Goal: Information Seeking & Learning: Learn about a topic

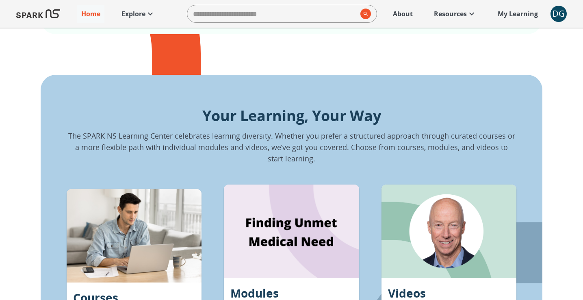
scroll to position [660, 0]
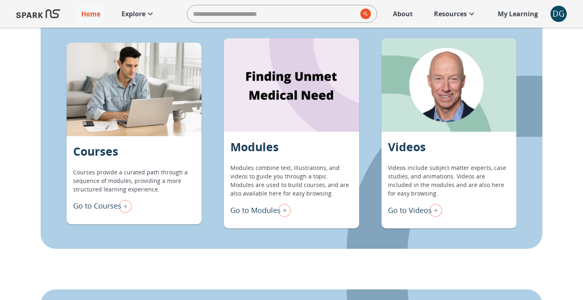
click at [247, 211] on p "Go to Modules" at bounding box center [255, 210] width 50 height 11
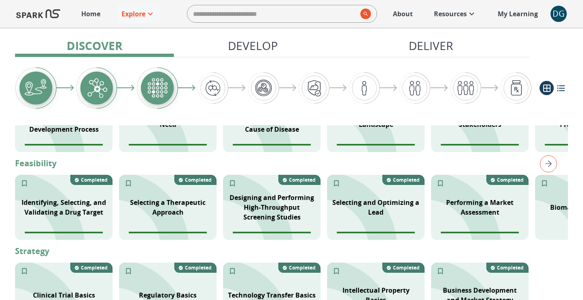
scroll to position [226, 0]
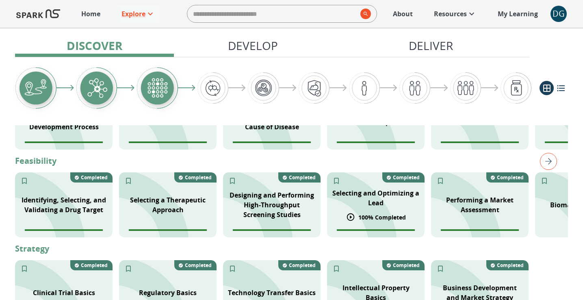
click at [350, 197] on p "Selecting and Optimizing a Lead" at bounding box center [376, 197] width 88 height 19
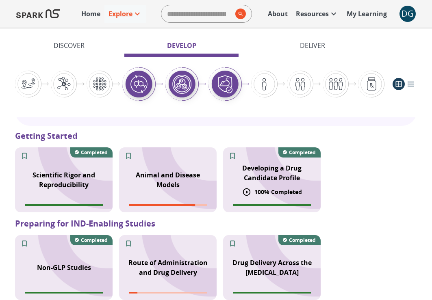
scroll to position [608, 0]
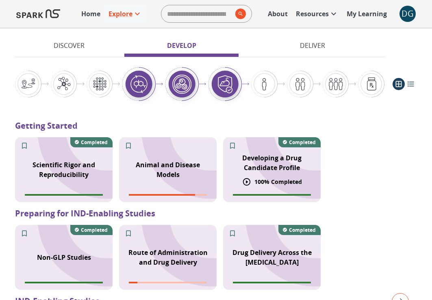
click at [265, 163] on p "Developing a Drug Candidate Profile" at bounding box center [272, 162] width 88 height 19
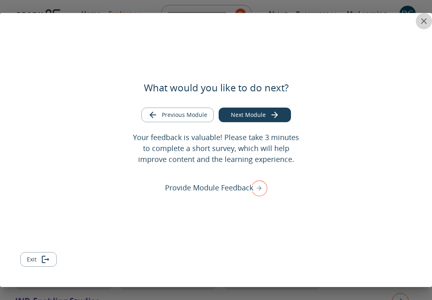
click at [422, 21] on icon "close" at bounding box center [424, 21] width 10 height 10
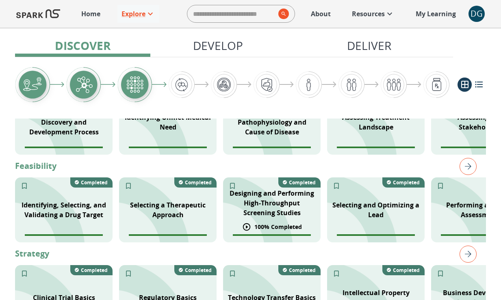
scroll to position [214, 0]
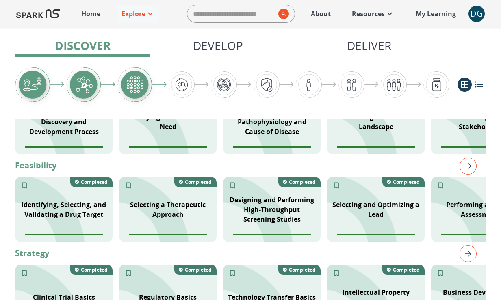
click at [431, 165] on img "right" at bounding box center [467, 166] width 17 height 17
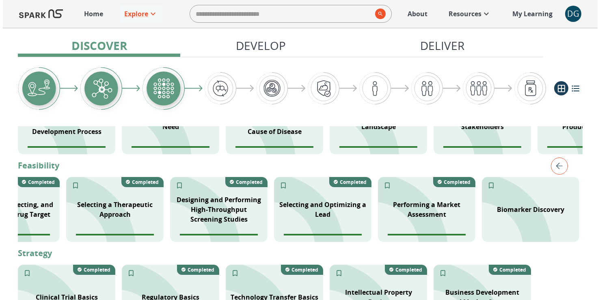
scroll to position [0, 0]
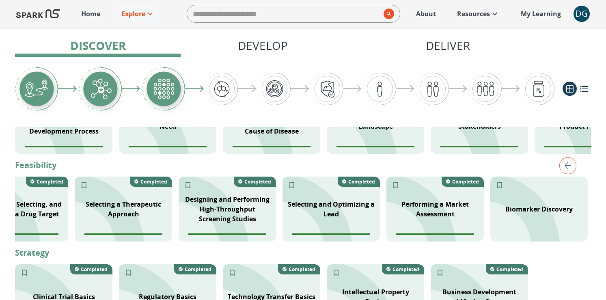
click at [431, 162] on img "left" at bounding box center [568, 165] width 17 height 17
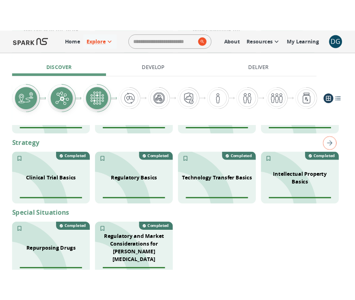
scroll to position [342, 0]
